Goal: Task Accomplishment & Management: Use online tool/utility

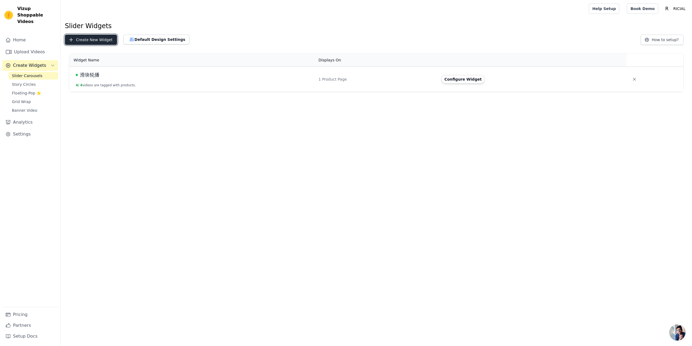
click at [86, 41] on button "Create New Widget" at bounding box center [91, 40] width 52 height 10
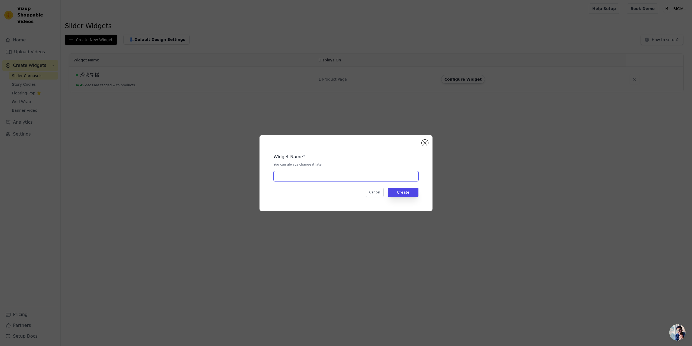
click at [316, 176] on input "text" at bounding box center [346, 176] width 145 height 10
click at [277, 177] on input "滑块轮播" at bounding box center [346, 176] width 145 height 10
type input "Bag滑块轮播"
click at [412, 194] on button "Create" at bounding box center [403, 192] width 31 height 9
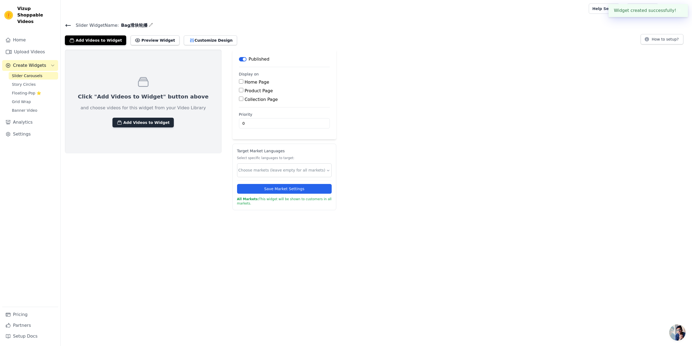
click at [148, 122] on button "Add Videos to Widget" at bounding box center [142, 123] width 61 height 10
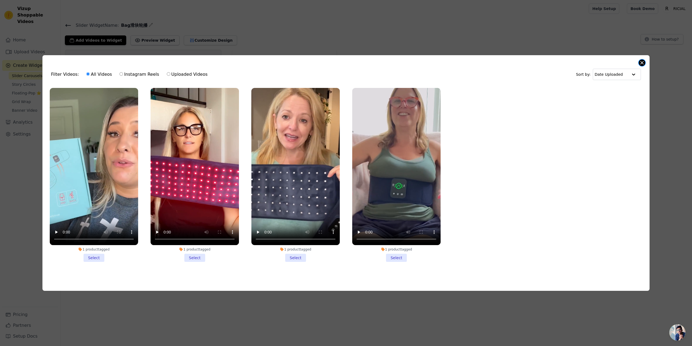
click at [643, 62] on button "Close modal" at bounding box center [642, 62] width 6 height 6
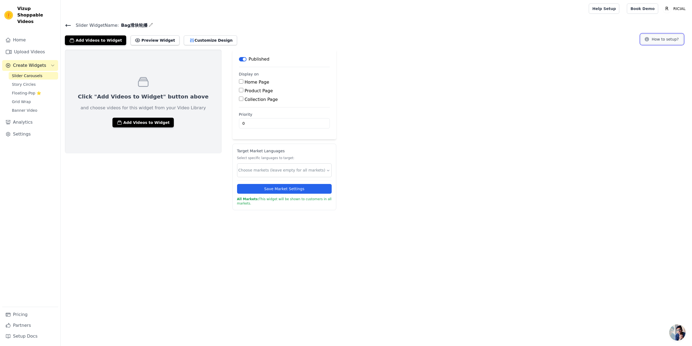
click at [666, 36] on button "How to setup?" at bounding box center [662, 39] width 43 height 10
click at [28, 46] on link "Upload Videos" at bounding box center [30, 51] width 56 height 11
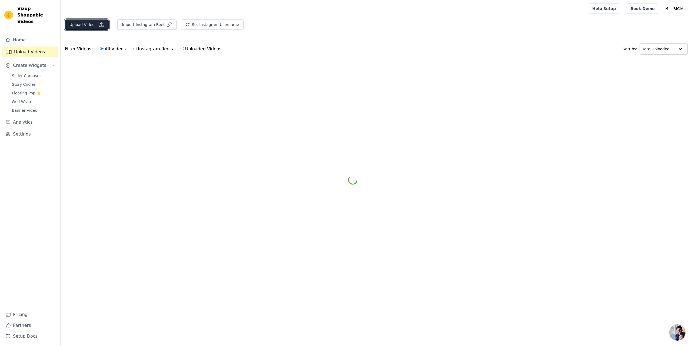
click at [99, 22] on icon "button" at bounding box center [101, 24] width 5 height 5
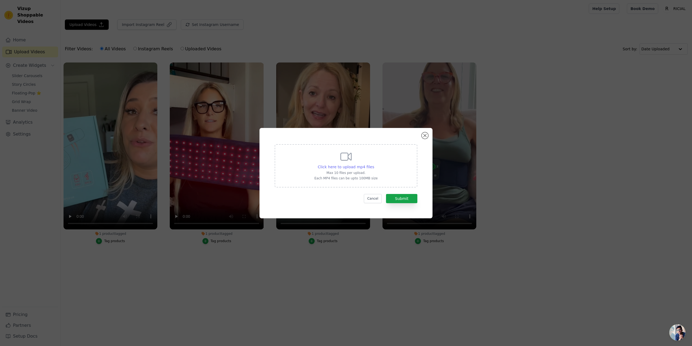
click at [325, 166] on span "Click here to upload mp4 files" at bounding box center [346, 167] width 57 height 4
click at [374, 164] on input "Click here to upload mp4 files Max 10 files per upload. Each MP4 files can be u…" at bounding box center [374, 164] width 0 height 0
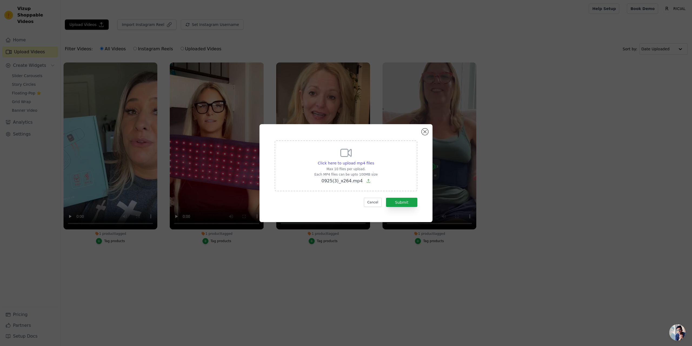
click at [367, 182] on icon at bounding box center [368, 180] width 3 height 3
click at [374, 160] on input "Click here to upload mp4 files Max 10 files per upload. Each MP4 files can be u…" at bounding box center [374, 160] width 0 height 0
type input "C:\fakepath\0925(1)_x264.mp4"
click at [392, 203] on button "Submit" at bounding box center [401, 202] width 31 height 9
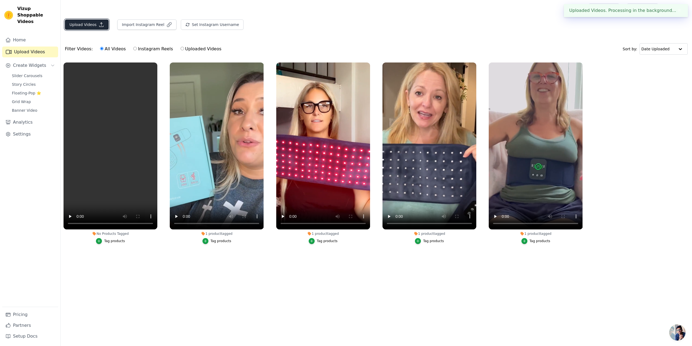
click at [92, 22] on button "Upload Videos" at bounding box center [87, 24] width 44 height 10
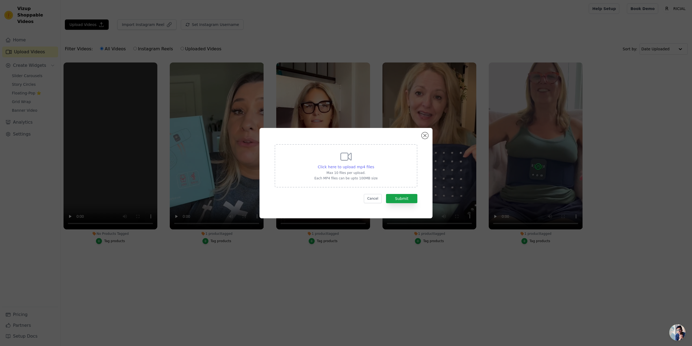
click at [358, 164] on div "Click here to upload mp4 files" at bounding box center [346, 166] width 57 height 5
click at [374, 164] on input "Click here to upload mp4 files Max 10 files per upload. Each MP4 files can be u…" at bounding box center [374, 164] width 0 height 0
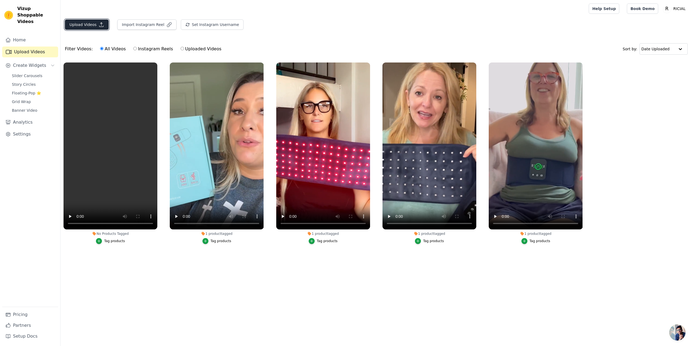
click at [94, 25] on button "Upload Videos" at bounding box center [87, 24] width 44 height 10
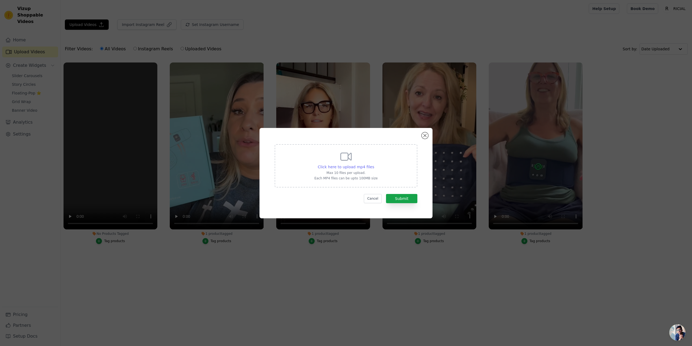
click at [361, 167] on span "Click here to upload mp4 files" at bounding box center [346, 167] width 57 height 4
click at [374, 164] on input "Click here to upload mp4 files Max 10 files per upload. Each MP4 files can be u…" at bounding box center [374, 164] width 0 height 0
type input "C:\fakepath\0925(3)_x264.mp4"
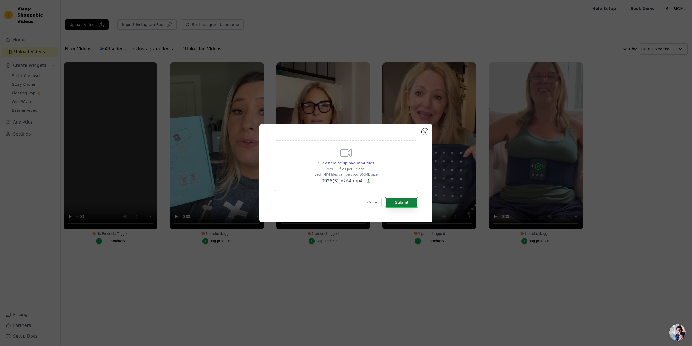
click at [408, 202] on button "Submit" at bounding box center [401, 202] width 31 height 9
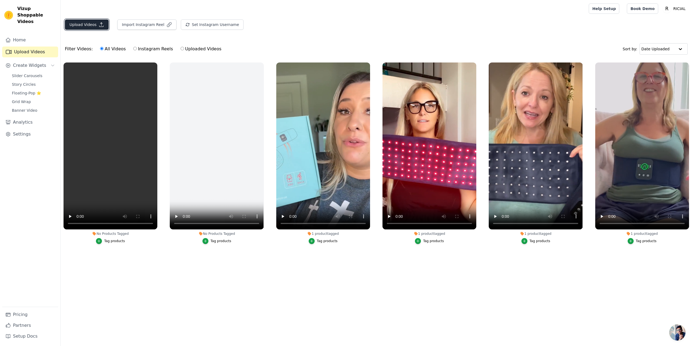
click at [93, 27] on button "Upload Videos" at bounding box center [87, 24] width 44 height 10
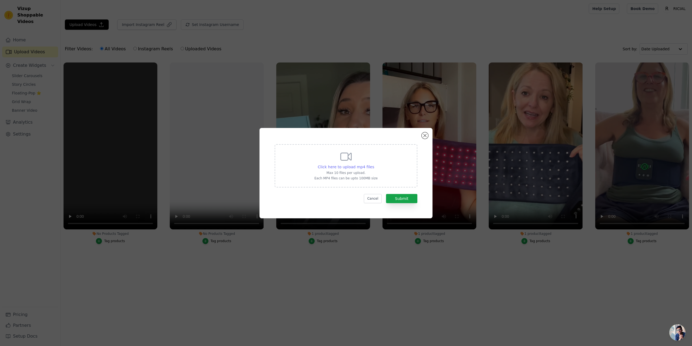
click at [337, 166] on span "Click here to upload mp4 files" at bounding box center [346, 167] width 57 height 4
click at [374, 164] on input "Click here to upload mp4 files Max 10 files per upload. Each MP4 files can be u…" at bounding box center [374, 164] width 0 height 0
type input "C:\fakepath\0925_x264.mp4"
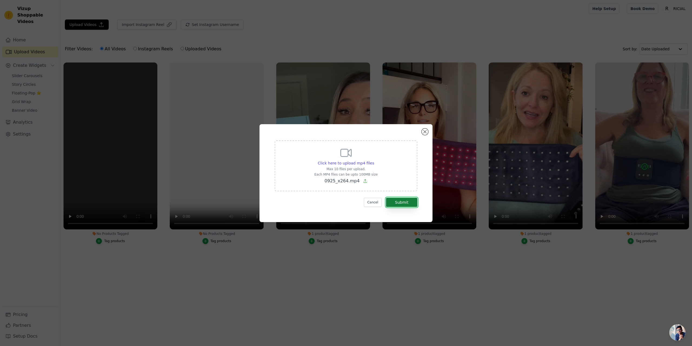
click at [407, 202] on button "Submit" at bounding box center [401, 202] width 31 height 9
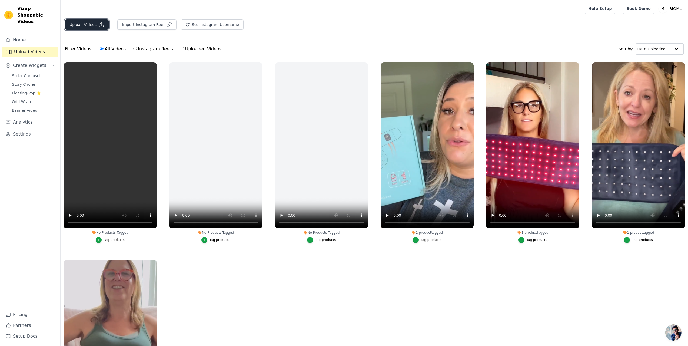
click at [84, 26] on button "Upload Videos" at bounding box center [87, 24] width 44 height 10
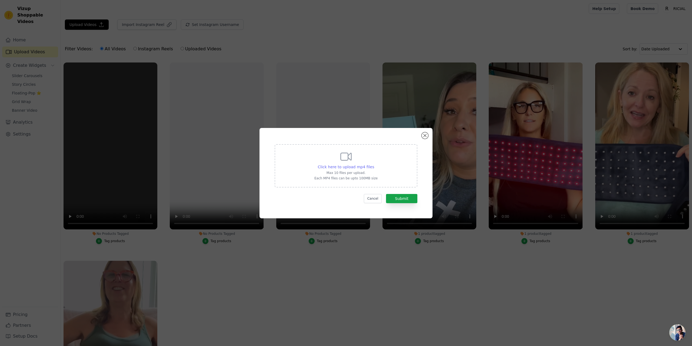
click at [335, 168] on span "Click here to upload mp4 files" at bounding box center [346, 167] width 57 height 4
click at [374, 164] on input "Click here to upload mp4 files Max 10 files per upload. Each MP4 files can be u…" at bounding box center [374, 164] width 0 height 0
type input "C:\fakepath\fed8b42b4f2d4361ab0d92099d76412e.HD-1080p-7.2Mbps-51696179_x264.mp4"
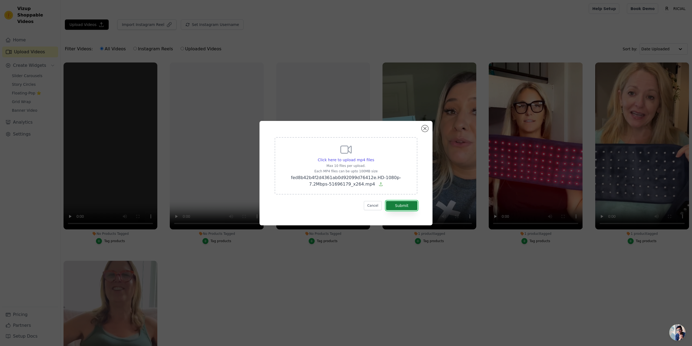
click at [412, 207] on button "Submit" at bounding box center [401, 205] width 31 height 9
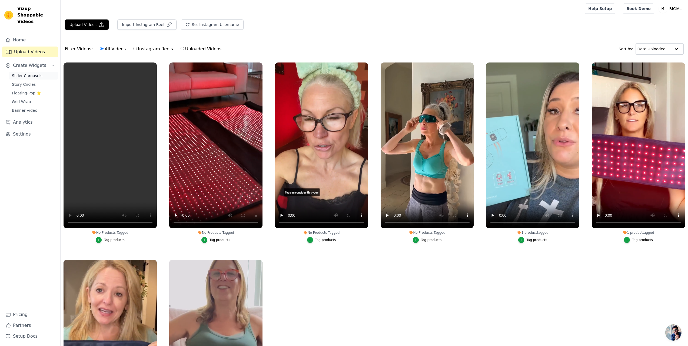
click at [28, 73] on span "Slider Carousels" at bounding box center [27, 75] width 31 height 5
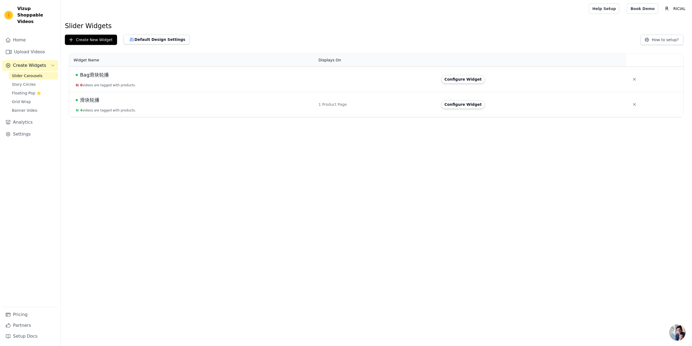
click at [214, 81] on td "Bag滑块轮播 0 / 0 videos are tagged with products." at bounding box center [192, 79] width 246 height 25
click at [466, 80] on button "Configure Widget" at bounding box center [463, 79] width 44 height 9
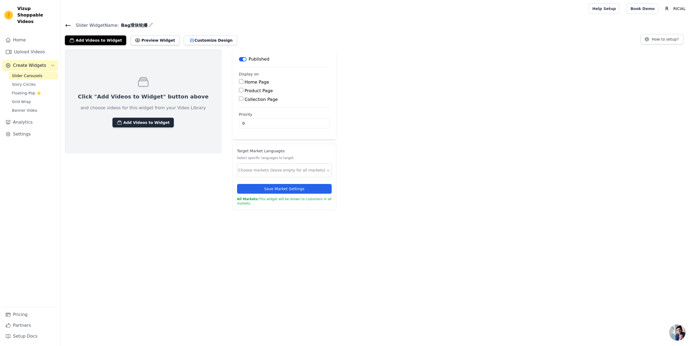
click at [147, 120] on button "Add Videos to Widget" at bounding box center [142, 123] width 61 height 10
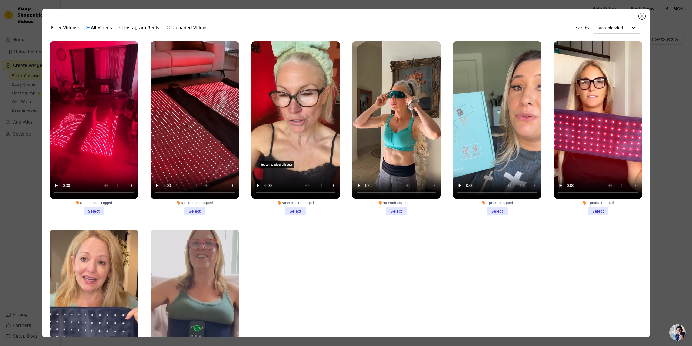
click at [95, 208] on li "No Products Tagged Select" at bounding box center [94, 128] width 88 height 174
click at [0, 0] on input "No Products Tagged Select" at bounding box center [0, 0] width 0 height 0
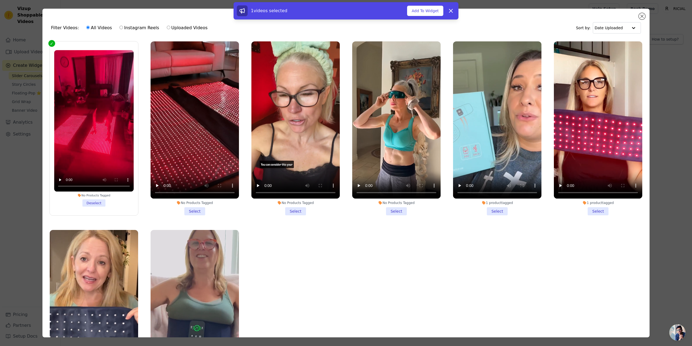
click at [194, 209] on li "No Products Tagged Select" at bounding box center [195, 128] width 88 height 174
click at [0, 0] on input "No Products Tagged Select" at bounding box center [0, 0] width 0 height 0
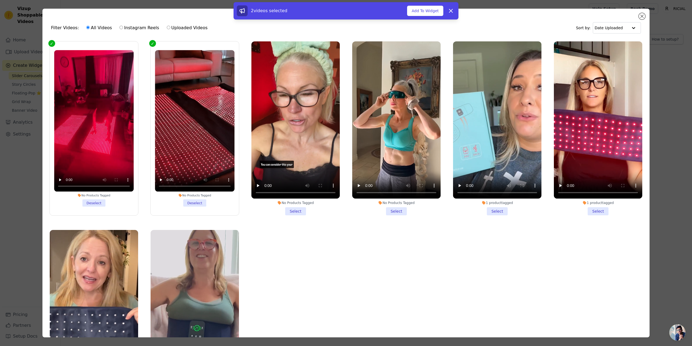
click at [291, 209] on li "No Products Tagged Select" at bounding box center [295, 128] width 88 height 174
click at [0, 0] on input "No Products Tagged Select" at bounding box center [0, 0] width 0 height 0
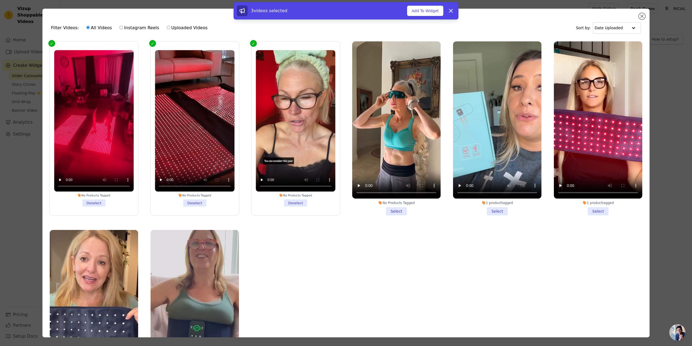
click at [394, 211] on li "No Products Tagged Select" at bounding box center [396, 128] width 88 height 174
click at [0, 0] on input "No Products Tagged Select" at bounding box center [0, 0] width 0 height 0
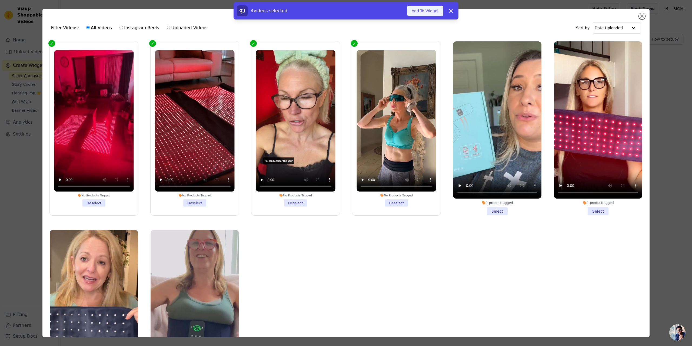
click at [427, 10] on button "Add To Widget" at bounding box center [425, 11] width 36 height 10
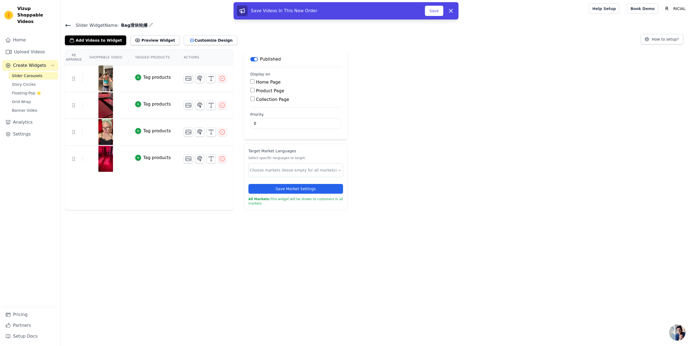
click at [141, 77] on button "Tag products" at bounding box center [153, 77] width 36 height 6
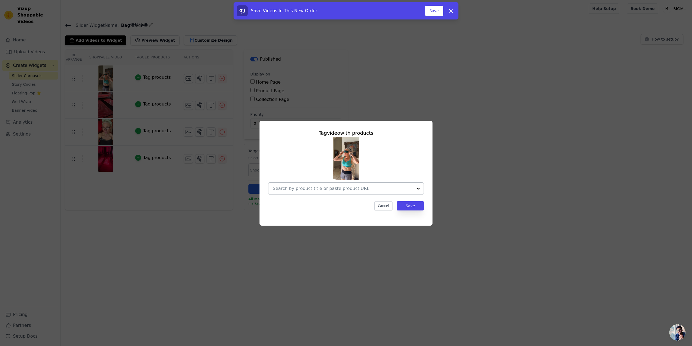
click at [412, 187] on input "text" at bounding box center [343, 188] width 140 height 6
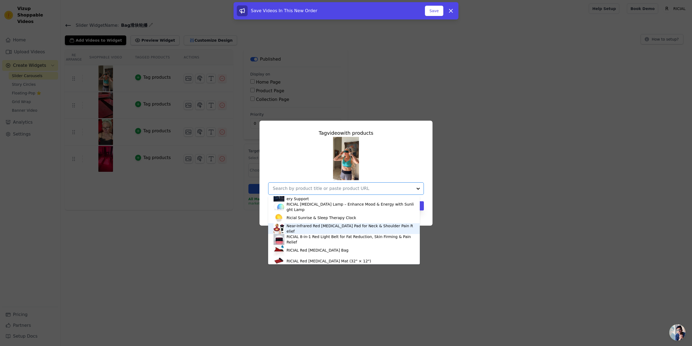
scroll to position [54, 0]
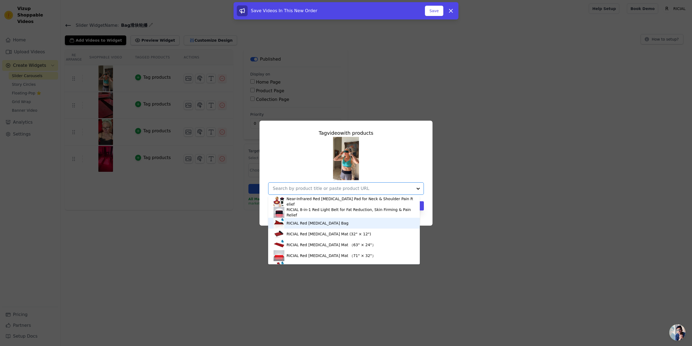
click at [316, 223] on div "RICIAL Red [MEDICAL_DATA] Bag" at bounding box center [318, 222] width 62 height 5
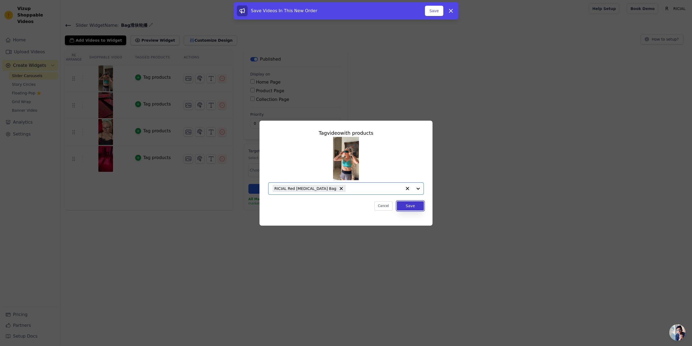
click at [407, 206] on button "Save" at bounding box center [410, 205] width 27 height 9
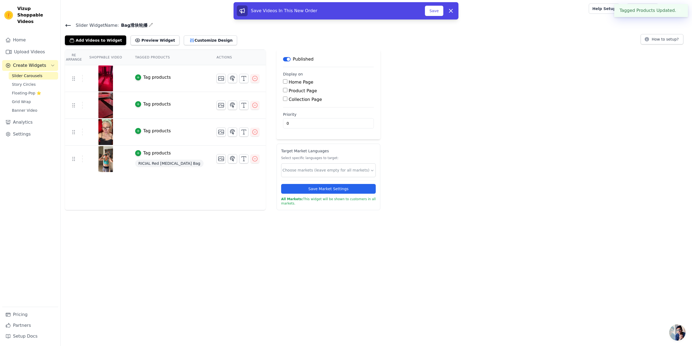
click at [140, 102] on button "Tag products" at bounding box center [153, 104] width 36 height 6
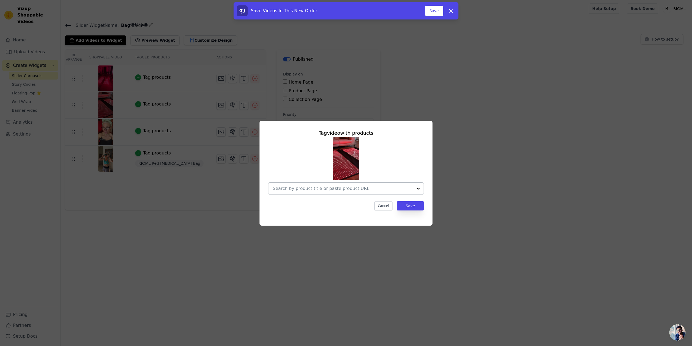
click at [419, 190] on div at bounding box center [418, 188] width 11 height 12
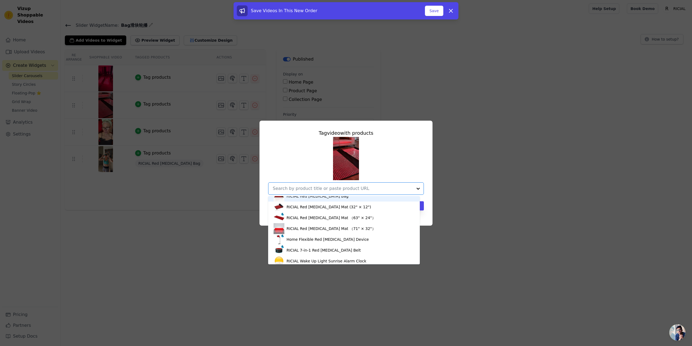
scroll to position [76, 0]
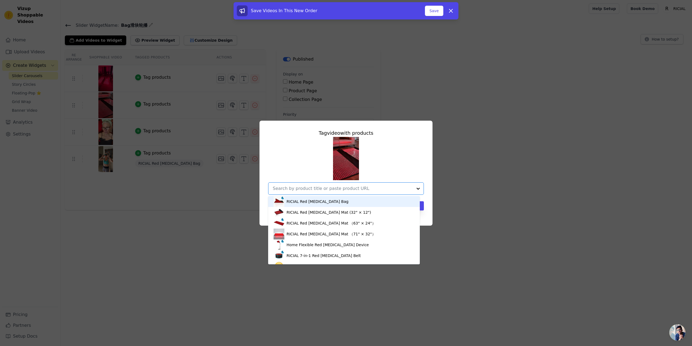
click at [331, 199] on div "RICIAL Red [MEDICAL_DATA] Bag" at bounding box center [318, 201] width 62 height 5
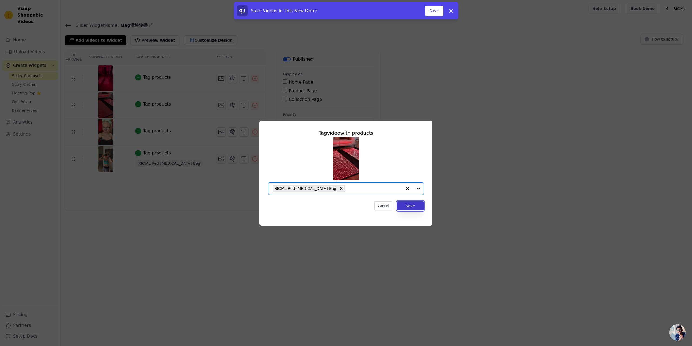
click at [410, 208] on button "Save" at bounding box center [410, 205] width 27 height 9
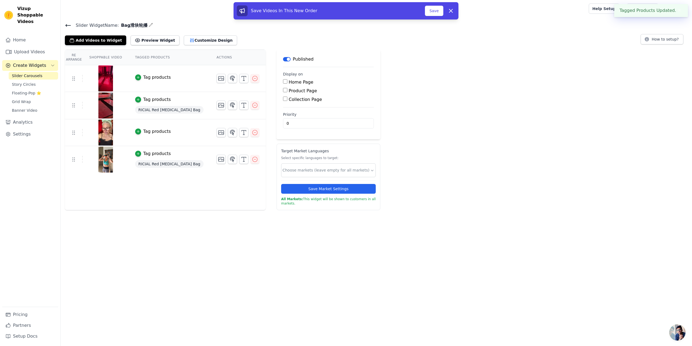
click at [161, 132] on div "Tag products" at bounding box center [157, 131] width 28 height 6
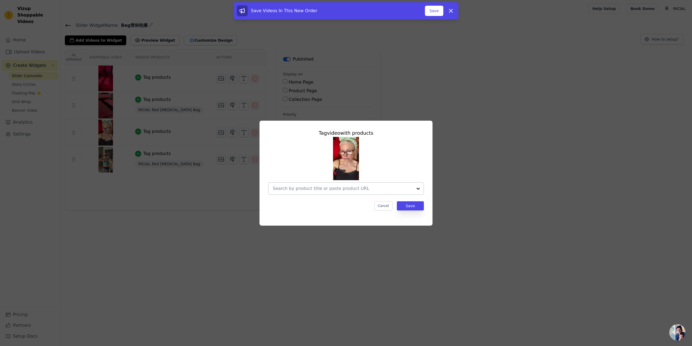
click at [381, 188] on input "text" at bounding box center [343, 188] width 140 height 6
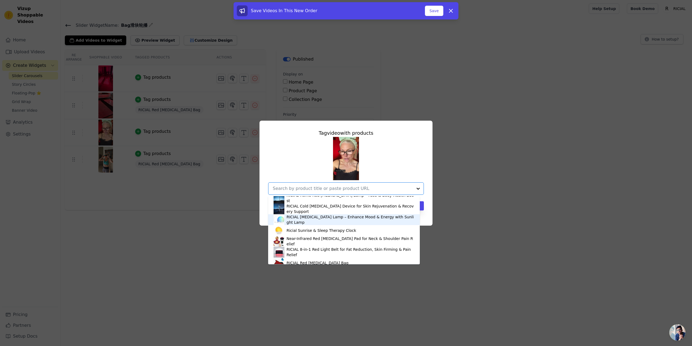
scroll to position [27, 0]
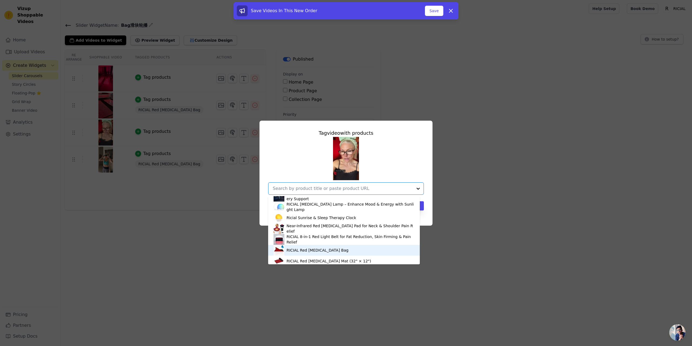
click at [316, 249] on div "RICIAL Red [MEDICAL_DATA] Bag" at bounding box center [318, 249] width 62 height 5
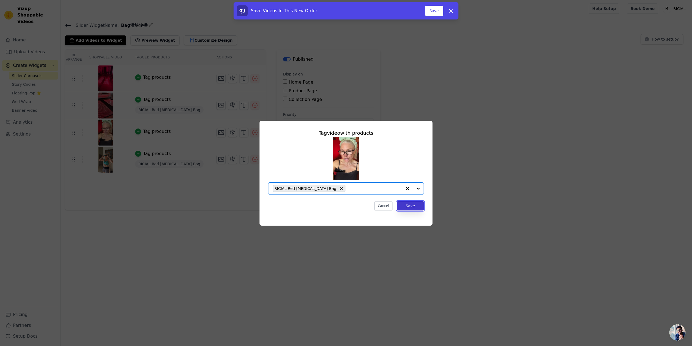
click at [420, 205] on button "Save" at bounding box center [410, 205] width 27 height 9
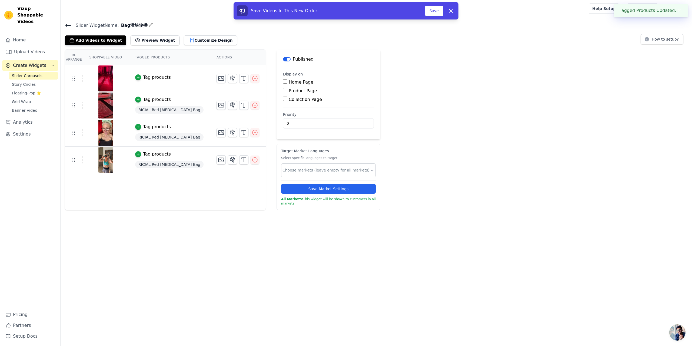
click at [159, 78] on div "Tag products" at bounding box center [157, 77] width 28 height 6
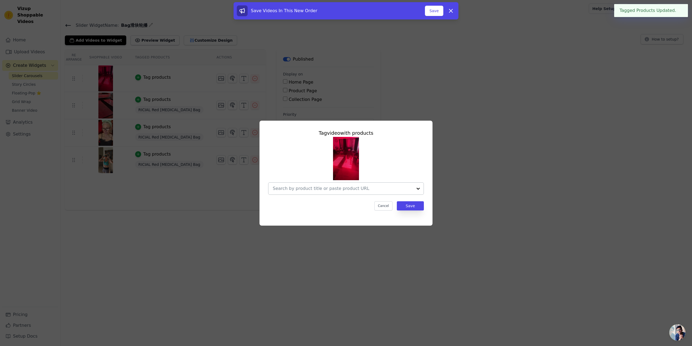
click at [413, 187] on div at bounding box center [418, 188] width 11 height 12
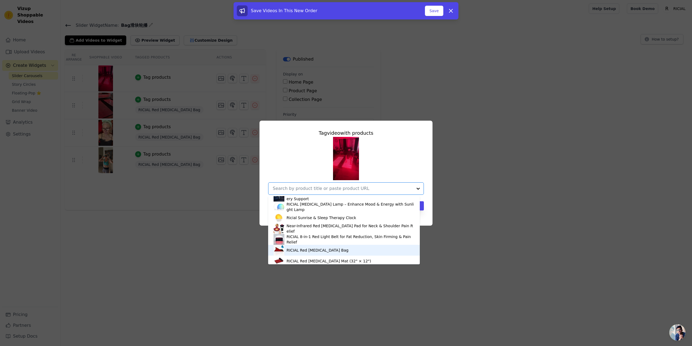
click at [316, 251] on div "RICIAL Red [MEDICAL_DATA] Bag" at bounding box center [318, 249] width 62 height 5
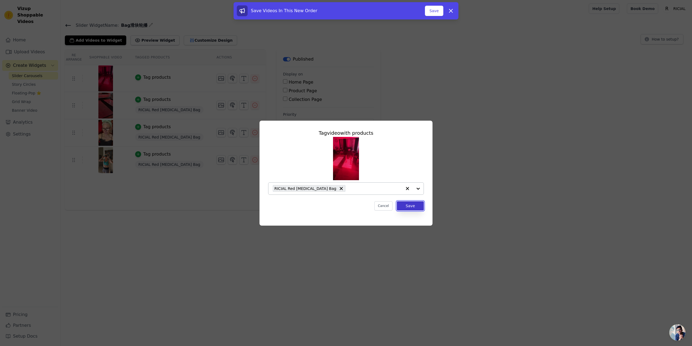
click at [414, 204] on button "Save" at bounding box center [410, 205] width 27 height 9
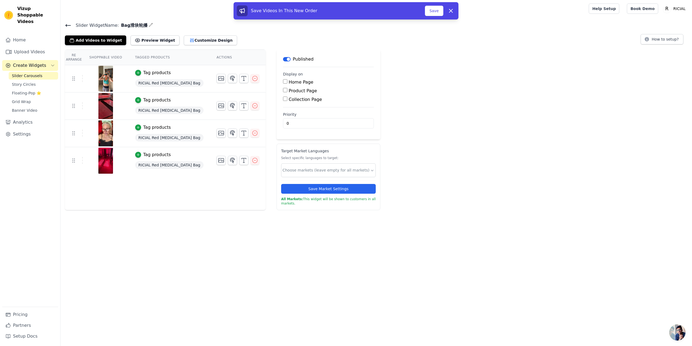
click at [283, 89] on input "Product Page" at bounding box center [285, 90] width 4 height 4
checkbox input "true"
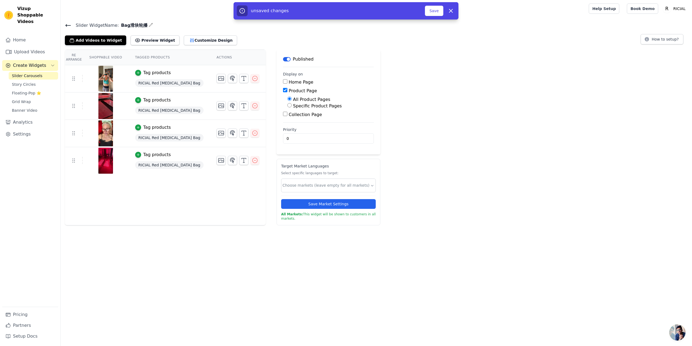
click at [287, 105] on div "Specific Product Pages" at bounding box center [330, 106] width 87 height 6
click at [287, 105] on input "Specific Product Pages" at bounding box center [289, 105] width 4 height 4
radio input "true"
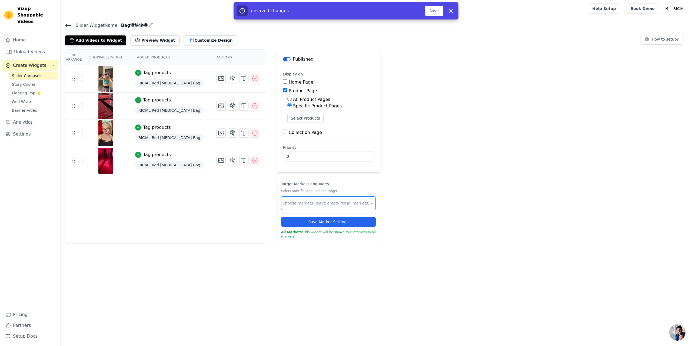
click at [327, 201] on input "text" at bounding box center [327, 203] width 88 height 6
click at [297, 219] on div "English" at bounding box center [319, 218] width 94 height 15
click at [423, 208] on div "Re Arrange Shoppable Video Tagged Products Actions Tag products RICIAL Red [MED…" at bounding box center [377, 146] width 632 height 194
click at [337, 224] on button "Save Market Settings" at bounding box center [328, 222] width 95 height 10
click at [436, 14] on button "Save" at bounding box center [434, 11] width 18 height 10
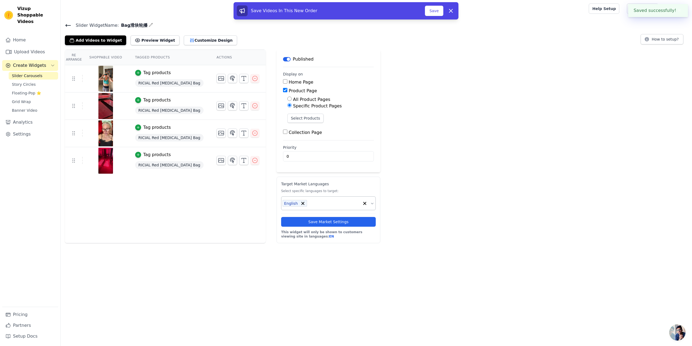
click at [513, 47] on div "Slider Widget Name: Bag滑块轮播 Add Videos to Widget Preview Widget Customize Desig…" at bounding box center [377, 132] width 632 height 221
click at [432, 10] on button "Save" at bounding box center [434, 11] width 18 height 10
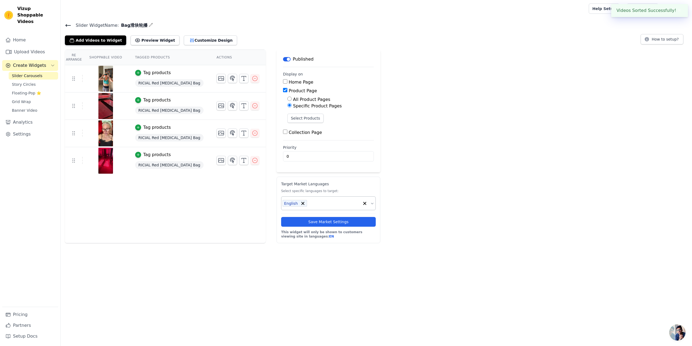
click at [69, 25] on icon at bounding box center [68, 25] width 5 height 2
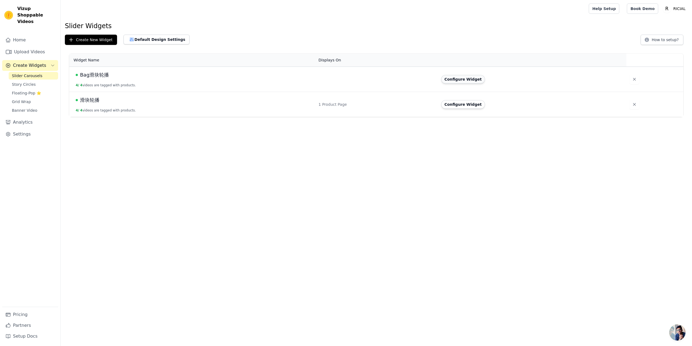
click at [470, 79] on button "Configure Widget" at bounding box center [463, 79] width 44 height 9
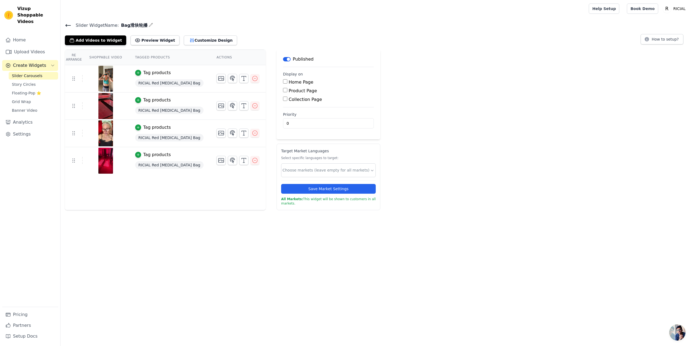
click at [283, 90] on div "Product Page" at bounding box center [328, 91] width 91 height 6
click at [283, 90] on input "Product Page" at bounding box center [285, 90] width 4 height 4
checkbox input "true"
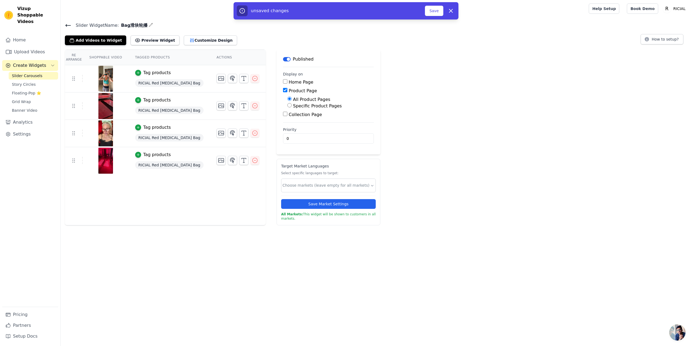
click at [287, 104] on input "Specific Product Pages" at bounding box center [289, 105] width 4 height 4
radio input "true"
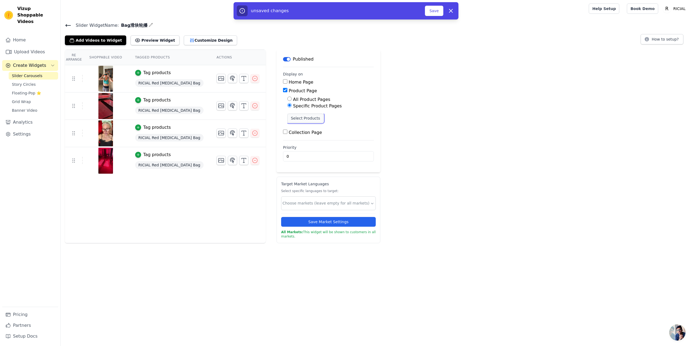
click at [302, 119] on button "Select Products" at bounding box center [305, 118] width 36 height 9
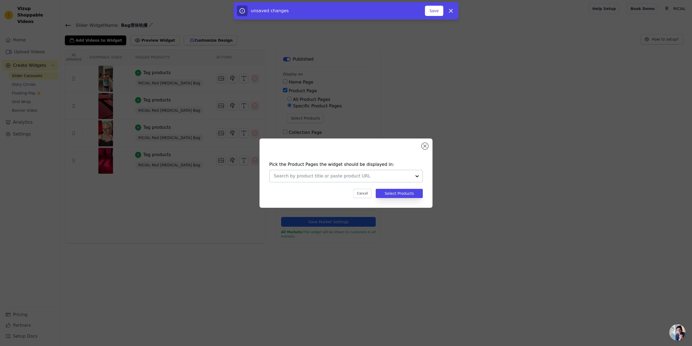
click at [416, 175] on div at bounding box center [417, 176] width 11 height 12
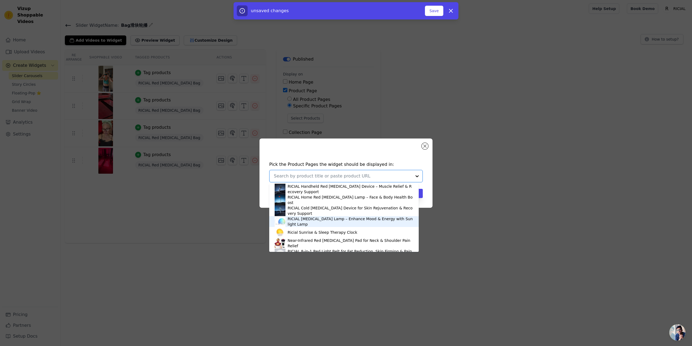
scroll to position [27, 0]
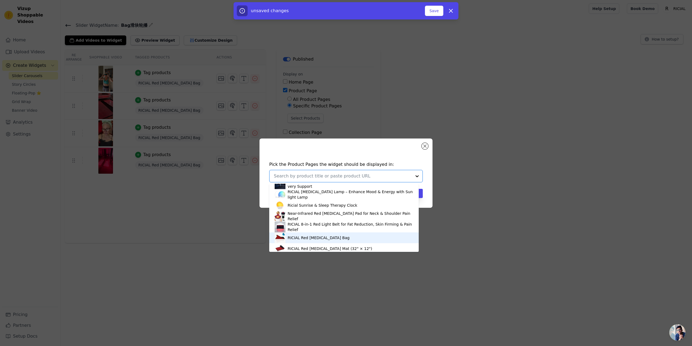
click at [329, 233] on div "RICIAL Red [MEDICAL_DATA] Bag" at bounding box center [344, 237] width 139 height 11
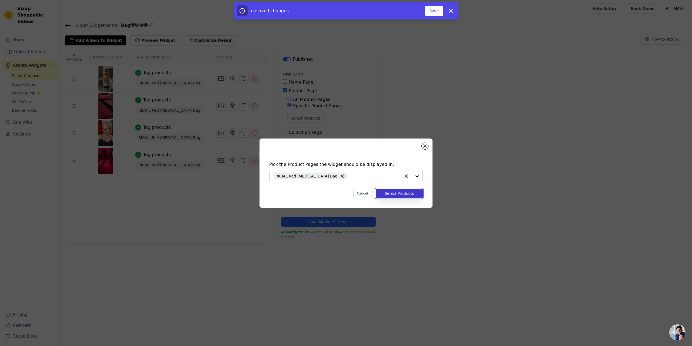
click at [395, 191] on button "Select Products" at bounding box center [399, 193] width 47 height 9
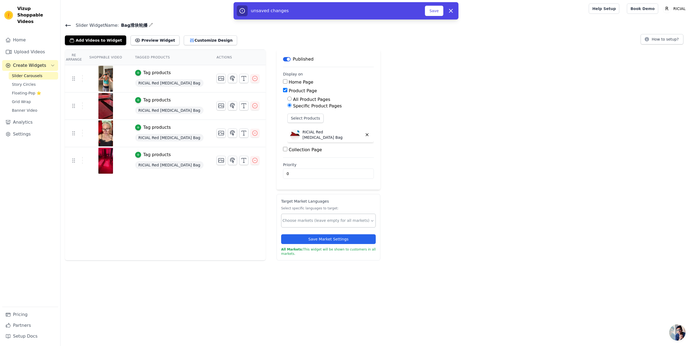
click at [350, 222] on input "text" at bounding box center [327, 221] width 88 height 6
click at [290, 234] on div "English" at bounding box center [319, 236] width 94 height 15
click at [430, 8] on button "Save" at bounding box center [434, 11] width 18 height 10
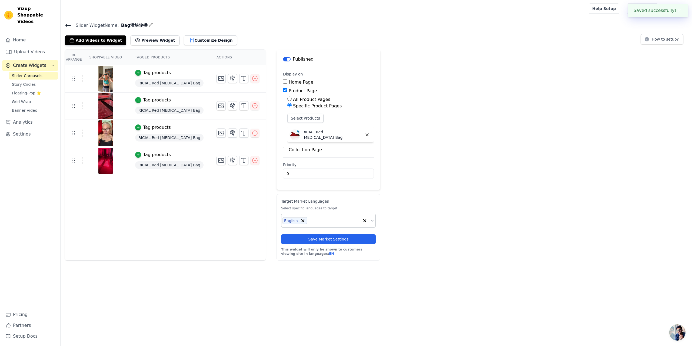
click at [68, 25] on icon at bounding box center [68, 25] width 5 height 2
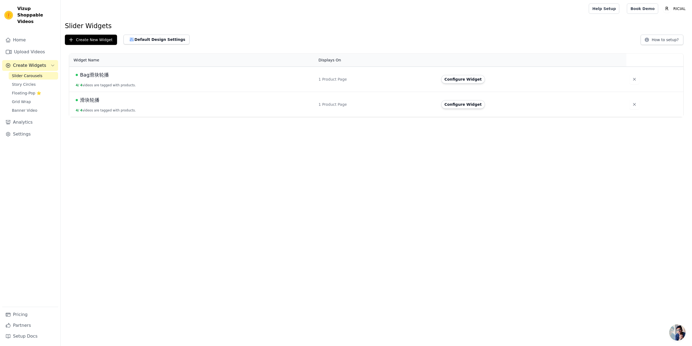
click at [304, 117] on html "Vizup Shoppable Videos Home Upload Videos Create Widgets Slider Carousels Story…" at bounding box center [346, 58] width 692 height 117
click at [468, 81] on button "Configure Widget" at bounding box center [463, 79] width 44 height 9
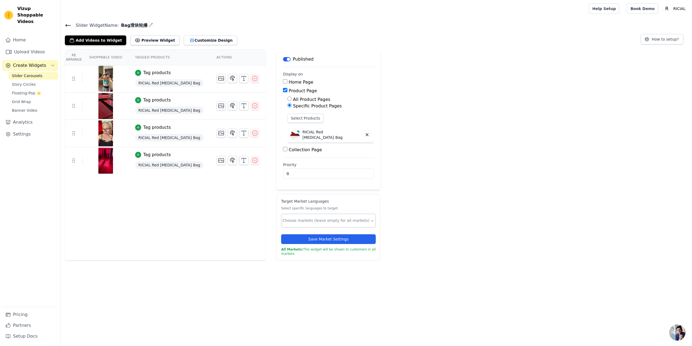
click at [359, 222] on input "text" at bounding box center [327, 221] width 88 height 6
click at [306, 237] on div "English" at bounding box center [319, 236] width 94 height 15
click at [401, 234] on div "Re Arrange Shoppable Video Tagged Products Actions Tag products RICIAL Red [MED…" at bounding box center [377, 154] width 632 height 211
click at [334, 235] on button "Save Market Settings" at bounding box center [328, 239] width 95 height 10
click at [350, 236] on button "Save Market Settings" at bounding box center [328, 239] width 95 height 10
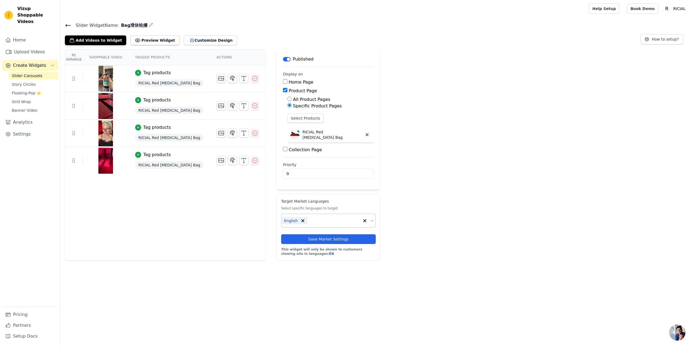
click at [400, 221] on div "Re Arrange Shoppable Video Tagged Products Actions Tag products RICIAL Red [MED…" at bounding box center [377, 154] width 632 height 211
